Goal: Answer question/provide support

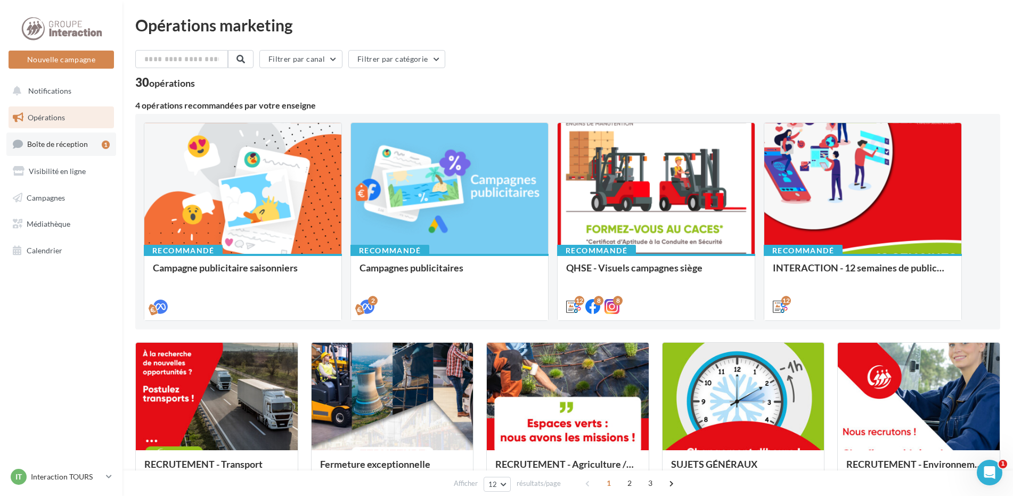
click at [73, 142] on span "Boîte de réception" at bounding box center [57, 144] width 61 height 9
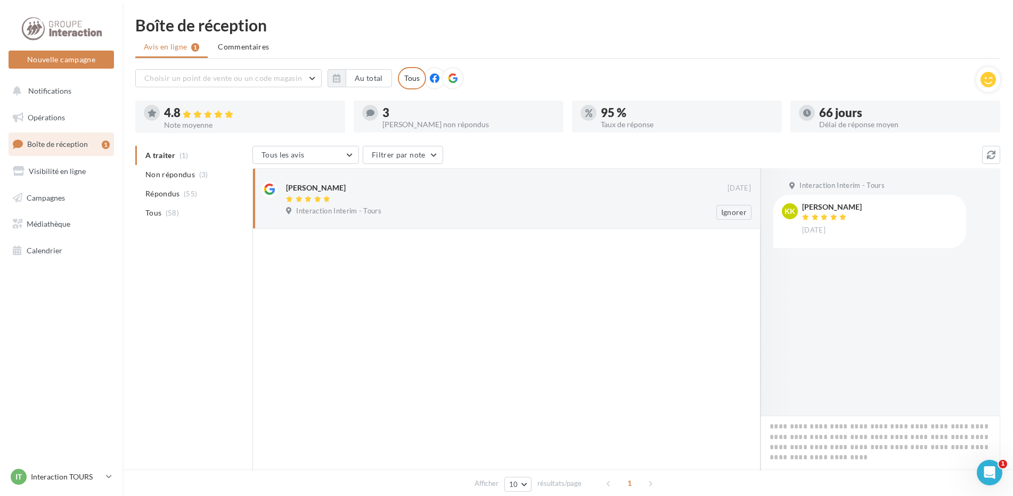
click at [345, 202] on div at bounding box center [507, 200] width 442 height 9
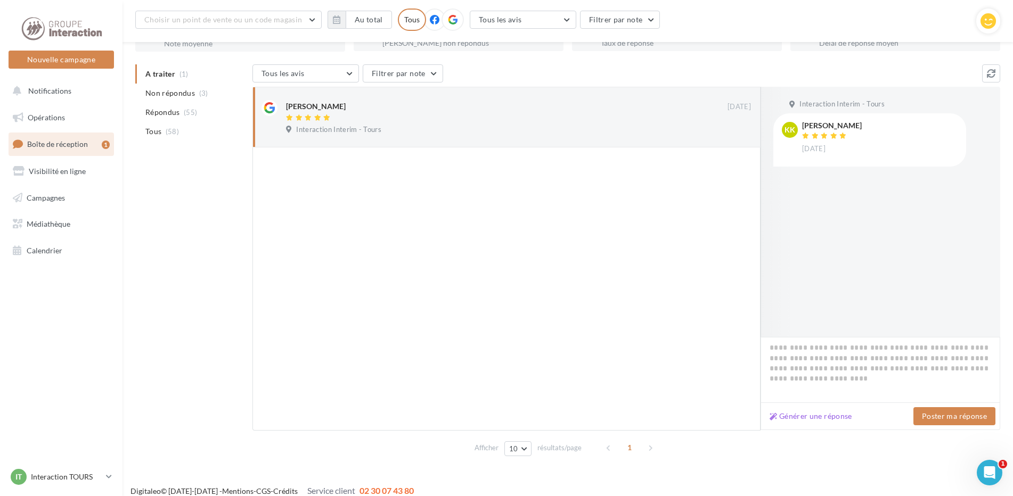
scroll to position [100, 0]
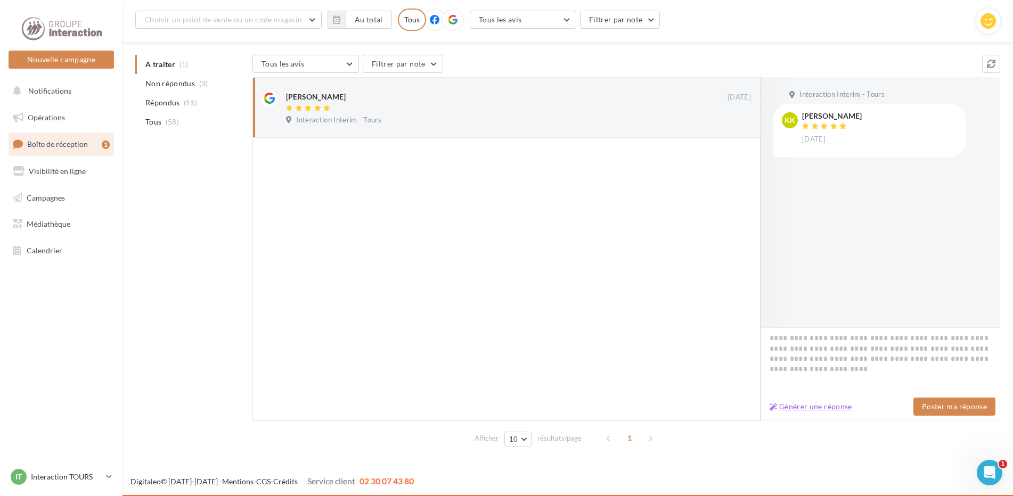
click at [820, 403] on button "Générer une réponse" at bounding box center [811, 407] width 91 height 13
type textarea "**********"
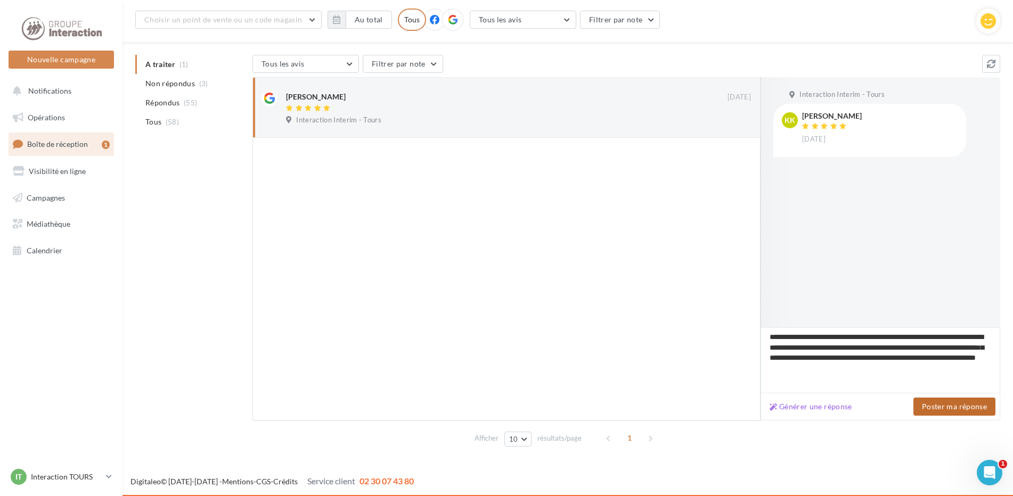
click at [927, 404] on button "Poster ma réponse" at bounding box center [955, 407] width 82 height 18
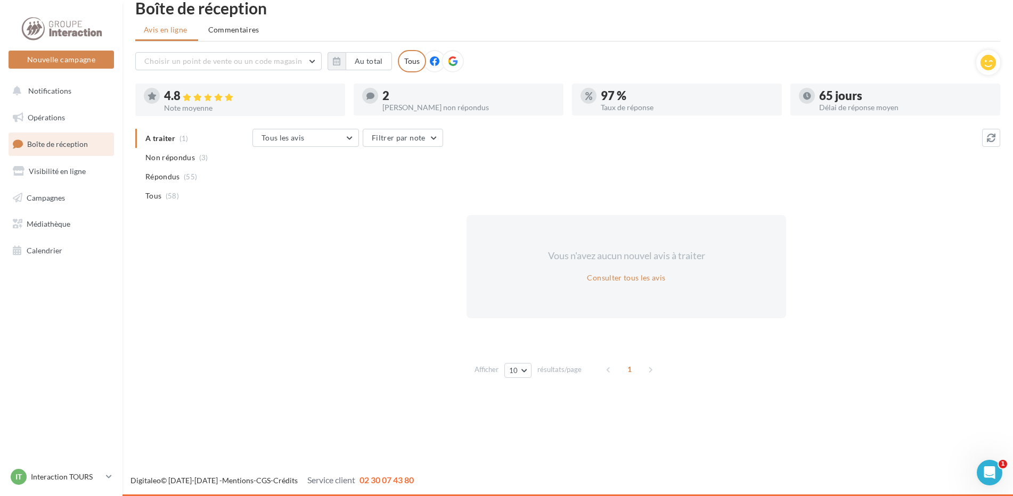
scroll to position [0, 0]
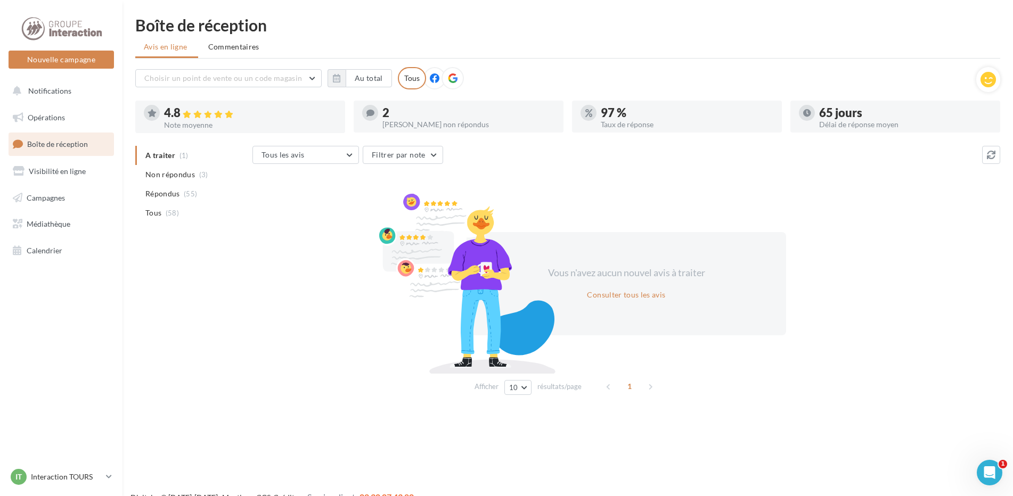
click at [167, 158] on ul "A traiter (1) Non répondus (3) Répondus (55) Tous (58)" at bounding box center [191, 184] width 113 height 77
click at [163, 169] on span "Non répondus" at bounding box center [170, 174] width 50 height 11
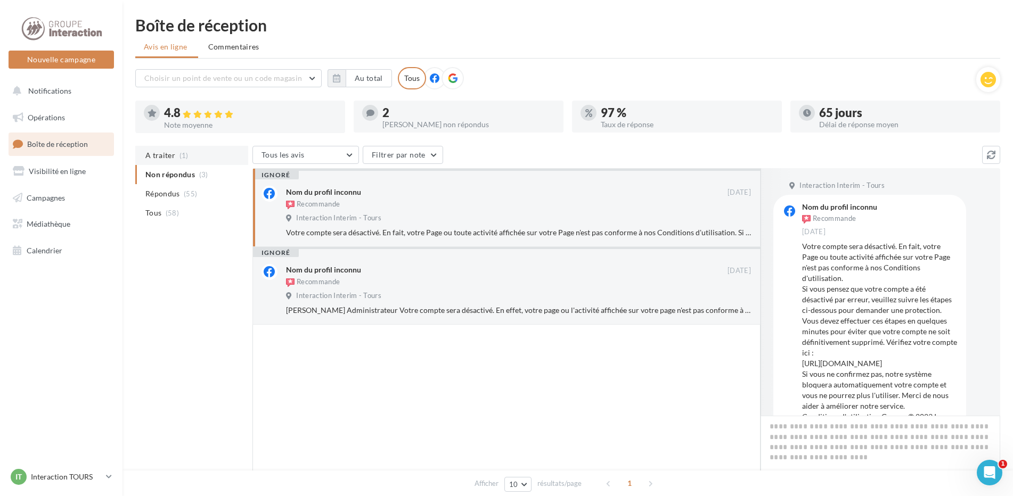
click at [184, 158] on span "(1)" at bounding box center [184, 155] width 9 height 9
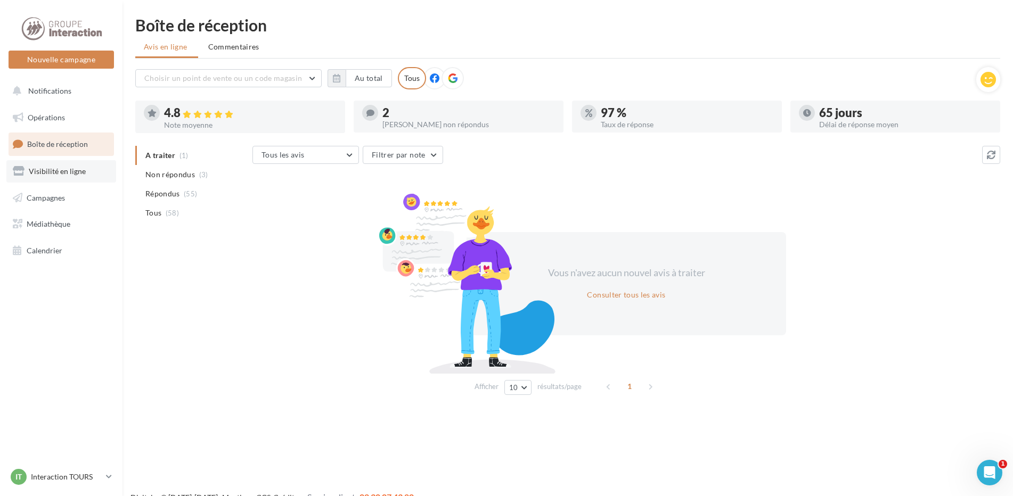
click at [89, 175] on link "Visibilité en ligne" at bounding box center [61, 171] width 110 height 22
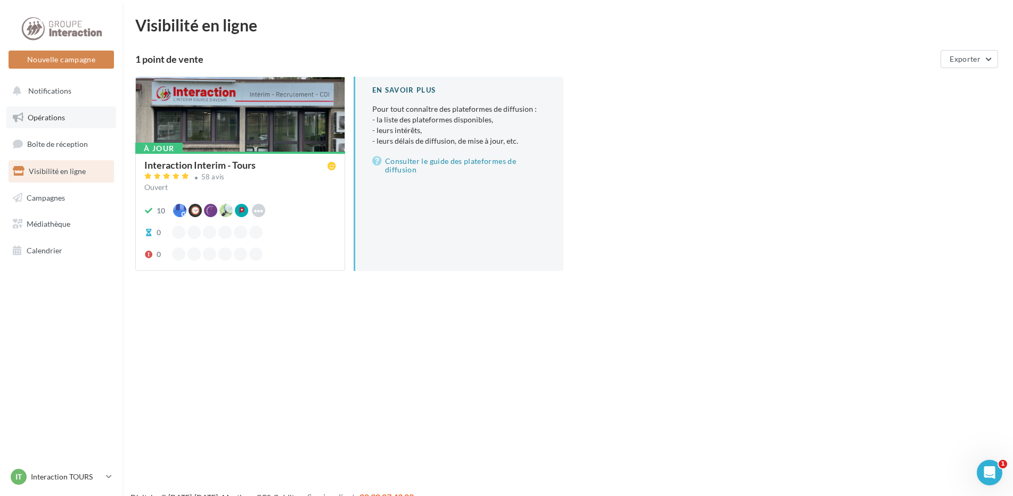
click at [67, 117] on link "Opérations" at bounding box center [61, 118] width 110 height 22
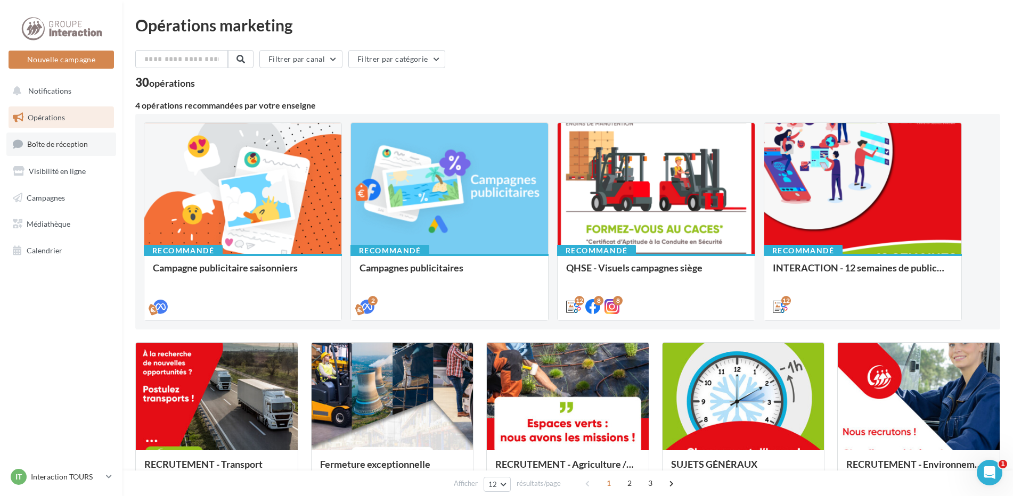
click at [82, 146] on span "Boîte de réception" at bounding box center [57, 144] width 61 height 9
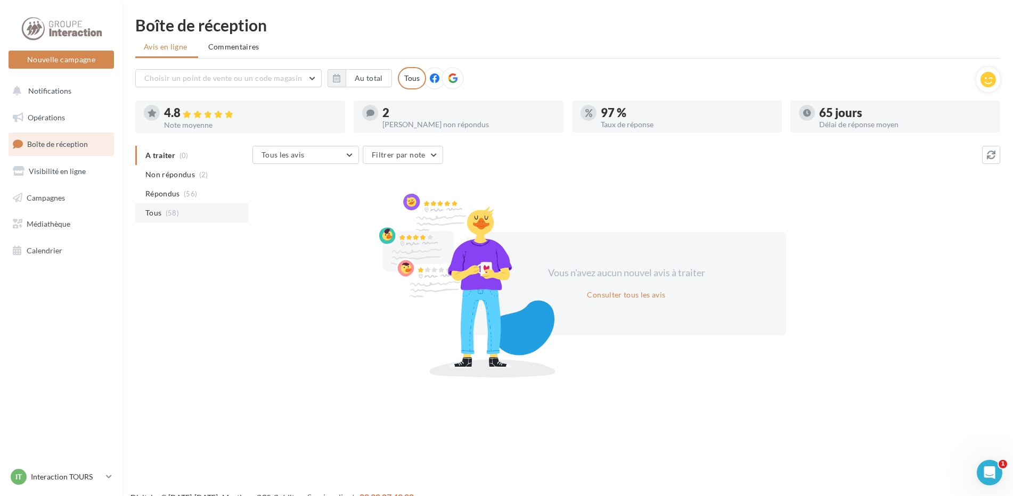
click at [167, 211] on span "(58)" at bounding box center [172, 213] width 13 height 9
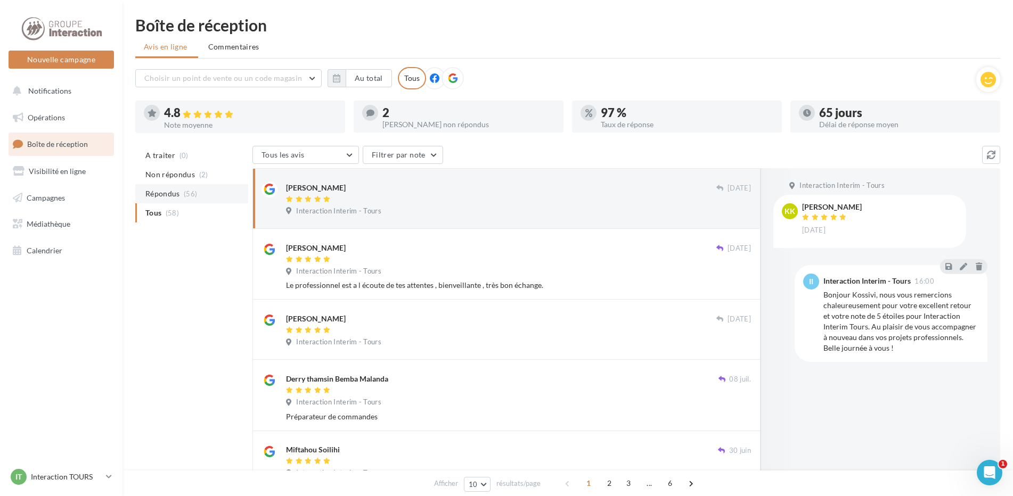
click at [203, 189] on li "Répondus (56)" at bounding box center [191, 193] width 113 height 19
click at [433, 75] on icon at bounding box center [435, 79] width 10 height 10
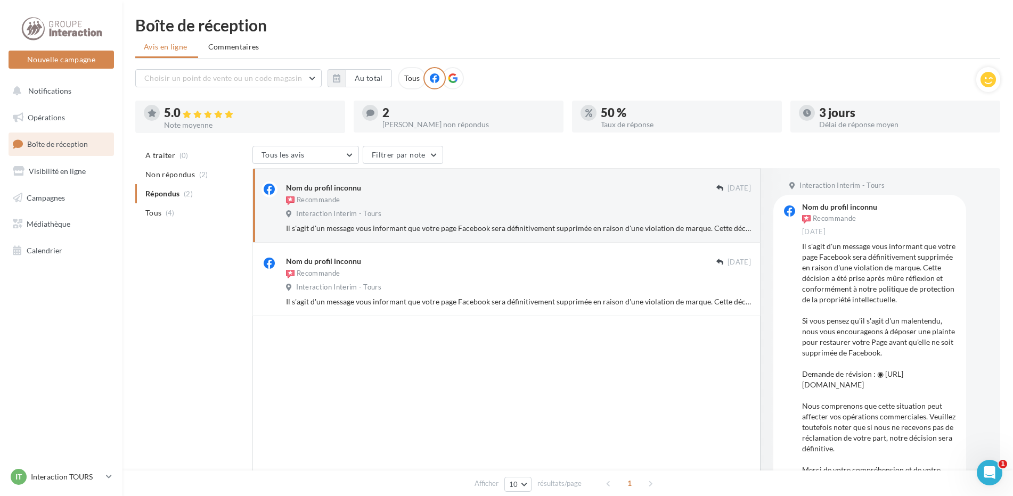
click at [450, 77] on icon at bounding box center [453, 79] width 10 height 10
